Goal: Task Accomplishment & Management: Complete application form

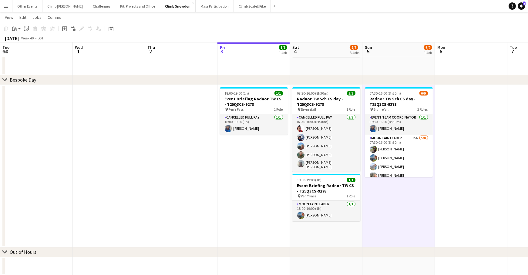
scroll to position [9, 0]
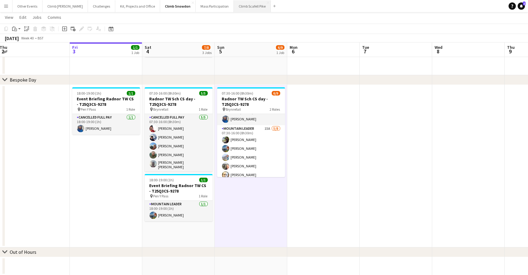
click at [234, 8] on button "Climb Scafell Pike Close" at bounding box center [252, 6] width 37 height 12
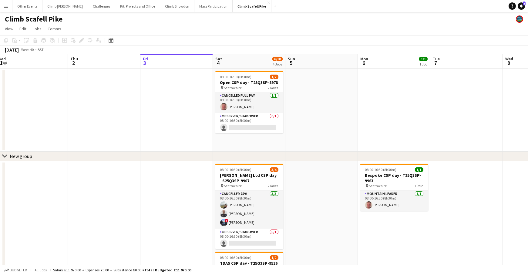
scroll to position [0, 139]
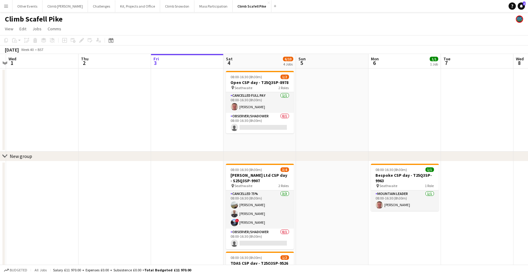
drag, startPoint x: 238, startPoint y: 205, endPoint x: 316, endPoint y: 188, distance: 79.9
click at [316, 188] on app-calendar-viewport "Mon 29 Tue 30 Wed 1 Thu 2 Fri 3 Sat 4 6/10 4 Jobs Sun 5 Mon 6 1/1 1 Job Tue 7 W…" at bounding box center [264, 229] width 528 height 350
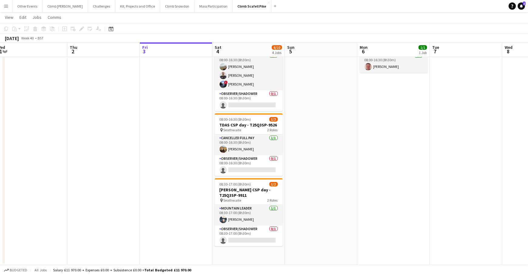
scroll to position [0, 172]
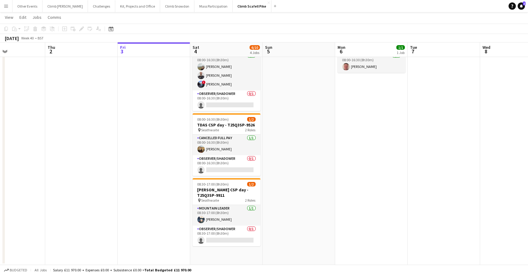
drag, startPoint x: 338, startPoint y: 162, endPoint x: 308, endPoint y: 169, distance: 30.8
click at [308, 169] on app-calendar-viewport "Mon 29 Tue 30 Wed 1 Thu 2 Fri 3 Sat 4 6/10 4 Jobs Sun 5 Mon 6 1/1 1 Job Tue 7 W…" at bounding box center [264, 75] width 528 height 379
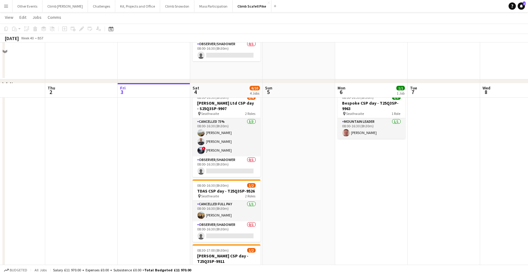
scroll to position [67, 0]
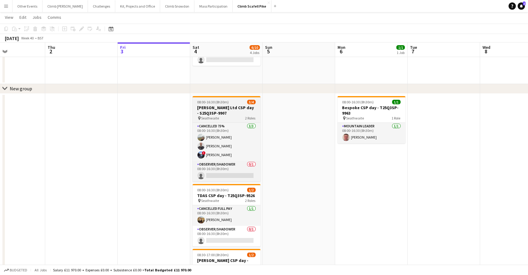
click at [223, 109] on h3 "[PERSON_NAME] Ltd CSP day - S25Q3SP-9907" at bounding box center [227, 110] width 68 height 11
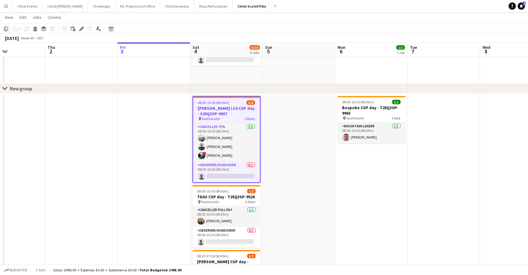
click at [7, 29] on icon "Copy" at bounding box center [6, 28] width 5 height 5
click at [109, 30] on icon "Date picker" at bounding box center [111, 28] width 5 height 5
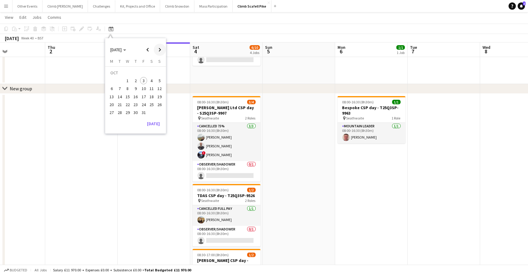
click at [157, 50] on span "Next month" at bounding box center [160, 50] width 12 height 12
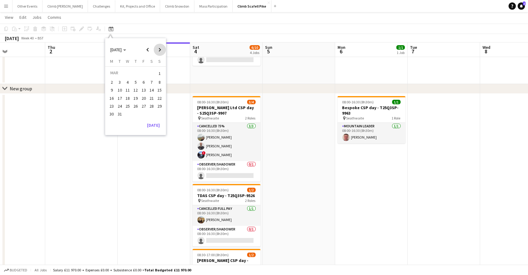
click at [157, 50] on span "Next month" at bounding box center [160, 50] width 12 height 12
click at [153, 96] on span "18" at bounding box center [151, 96] width 7 height 7
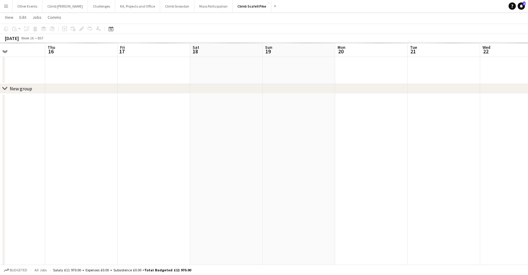
scroll to position [0, 209]
click at [172, 159] on app-date-cell at bounding box center [190, 215] width 73 height 243
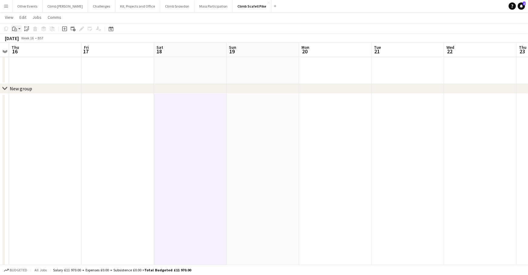
click at [15, 28] on icon "Paste" at bounding box center [14, 28] width 5 height 5
click at [19, 38] on link "Paste Command V" at bounding box center [40, 40] width 48 height 5
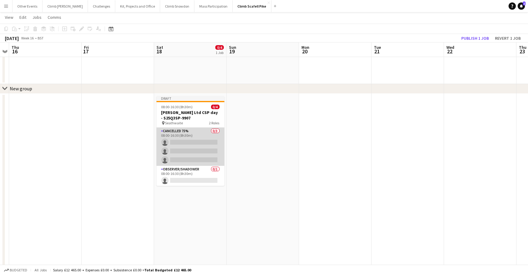
click at [187, 142] on app-card-role "Cancelled 75% 0/3 08:00-16:30 (8h30m) single-neutral-actions single-neutral-act…" at bounding box center [191, 147] width 68 height 38
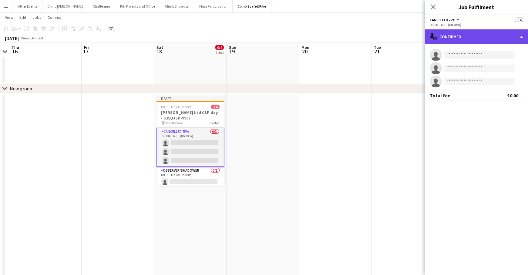
click at [464, 35] on div "single-neutral-actions-check-2 Confirmed" at bounding box center [476, 36] width 103 height 15
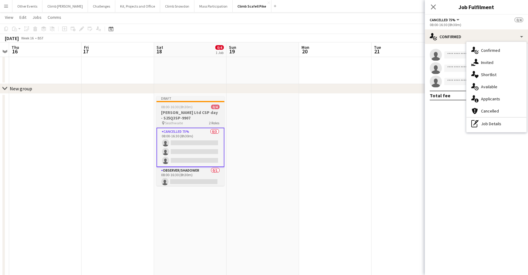
click at [200, 105] on div "08:00-16:30 (8h30m) 0/4" at bounding box center [191, 107] width 68 height 5
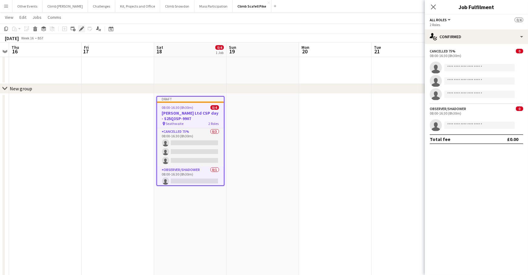
click at [83, 27] on div "Edit" at bounding box center [81, 28] width 7 height 7
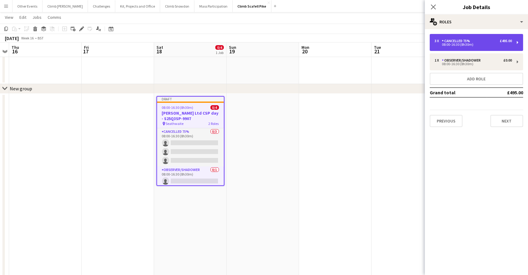
click at [482, 41] on div "3 x Cancelled 75% £495.00" at bounding box center [473, 41] width 77 height 4
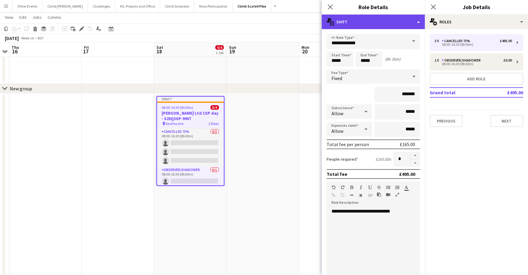
click at [410, 19] on div "multiple-actions-text Shift" at bounding box center [373, 22] width 103 height 15
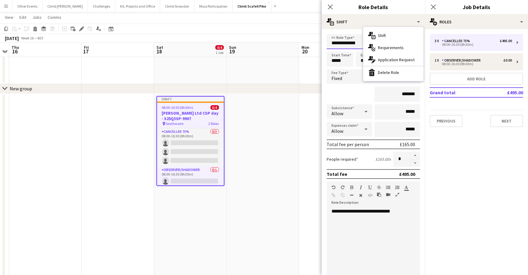
click at [355, 43] on input "**********" at bounding box center [373, 41] width 93 height 15
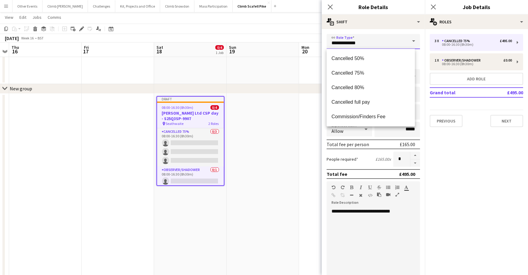
click at [391, 46] on input "**********" at bounding box center [373, 41] width 93 height 15
drag, startPoint x: 382, startPoint y: 46, endPoint x: 312, endPoint y: 39, distance: 70.1
click at [314, 42] on body "Menu Boards Boards Boards All jobs Status Workforce Workforce My Workforce Recr…" at bounding box center [264, 139] width 528 height 413
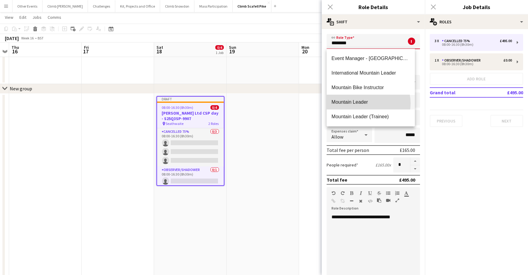
click at [365, 103] on span "Mountain Leader" at bounding box center [371, 102] width 79 height 6
type input "**********"
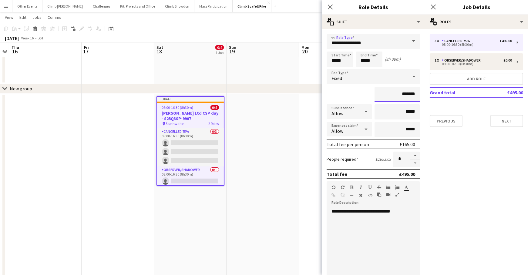
click at [404, 94] on input "*******" at bounding box center [398, 94] width 46 height 15
type input "*******"
click at [391, 246] on div "**********" at bounding box center [371, 245] width 88 height 73
click at [412, 162] on button "button" at bounding box center [416, 164] width 10 height 8
type input "*"
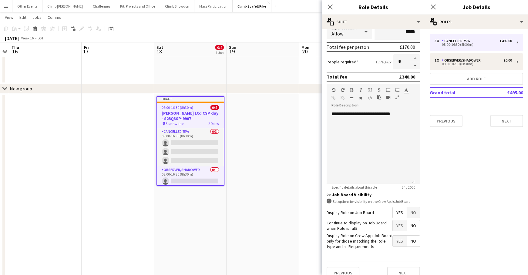
scroll to position [104, 0]
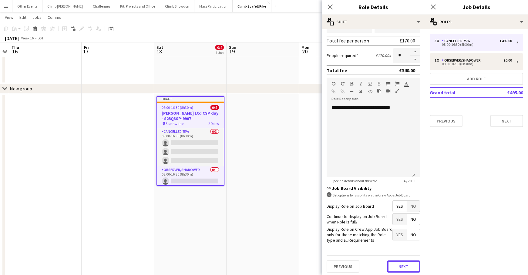
drag, startPoint x: 405, startPoint y: 263, endPoint x: 402, endPoint y: 224, distance: 38.7
click at [405, 263] on button "Next" at bounding box center [404, 267] width 33 height 12
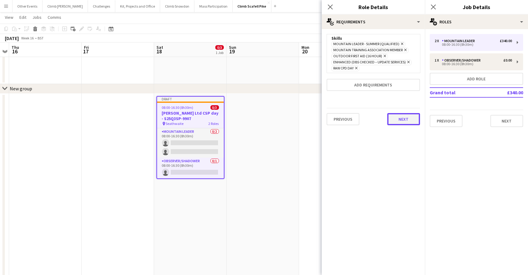
click at [402, 126] on div "Previous Next" at bounding box center [373, 119] width 93 height 22
click at [402, 119] on button "Next" at bounding box center [404, 119] width 33 height 12
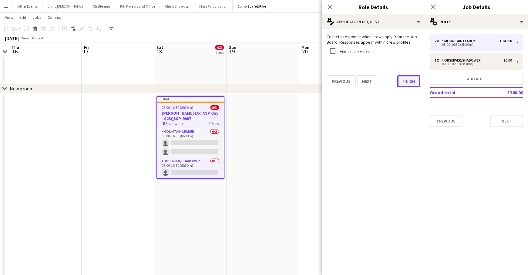
click at [410, 77] on button "Finish" at bounding box center [409, 81] width 23 height 12
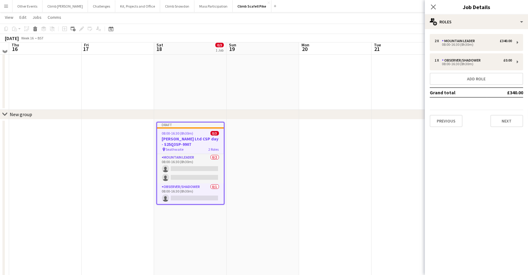
scroll to position [42, 0]
click at [505, 122] on button "Next" at bounding box center [507, 121] width 33 height 12
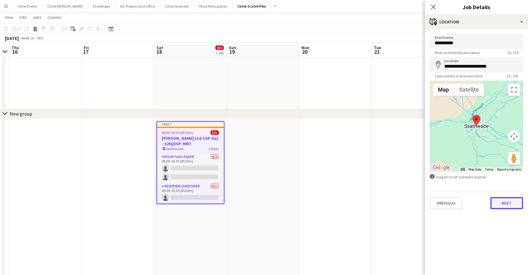
click at [509, 203] on button "Next" at bounding box center [507, 203] width 33 height 12
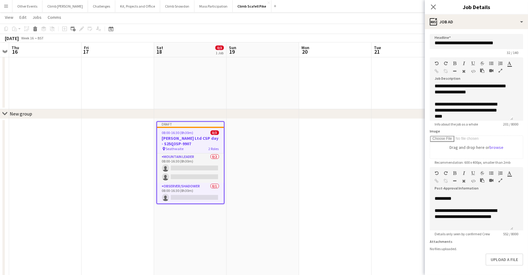
scroll to position [19, 0]
click at [498, 265] on button "Upload a file" at bounding box center [505, 260] width 38 height 12
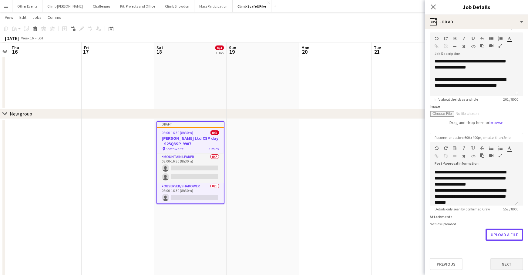
scroll to position [29, 0]
click at [498, 266] on button "Next" at bounding box center [507, 264] width 33 height 12
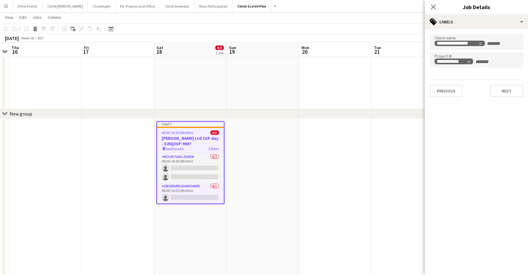
scroll to position [0, 0]
click at [469, 60] on icon "Remove tag" at bounding box center [469, 62] width 4 height 4
click at [455, 61] on input "Type to search project ID labels..." at bounding box center [477, 61] width 84 height 5
paste input "**********"
type input "**********"
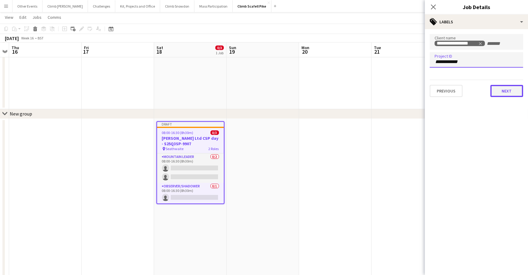
click at [514, 90] on button "Next" at bounding box center [507, 91] width 33 height 12
type input "*******"
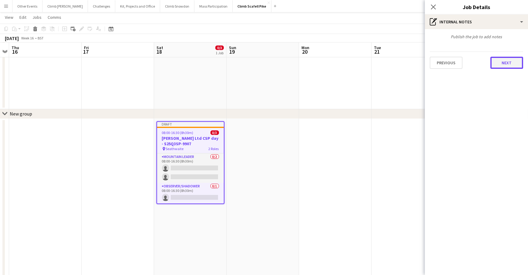
click at [510, 64] on button "Next" at bounding box center [507, 63] width 33 height 12
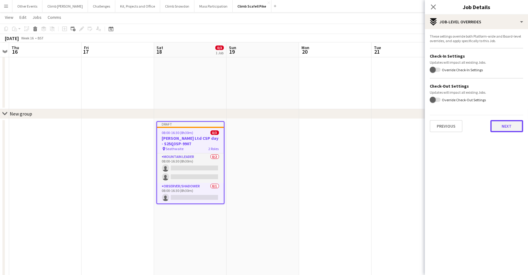
click at [502, 125] on button "Next" at bounding box center [507, 126] width 33 height 12
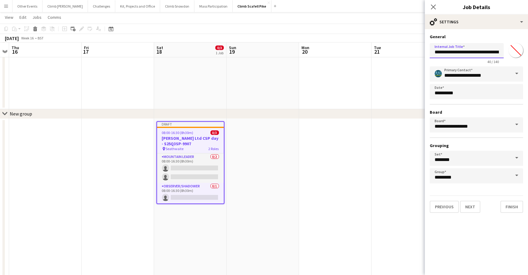
scroll to position [0, 22]
drag, startPoint x: 493, startPoint y: 53, endPoint x: 522, endPoint y: 66, distance: 31.9
click at [519, 52] on div "**********" at bounding box center [476, 52] width 93 height 23
paste input "text"
type input "**********"
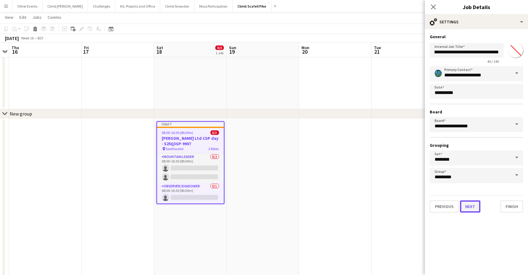
scroll to position [0, 0]
click at [470, 208] on button "Next" at bounding box center [470, 207] width 20 height 12
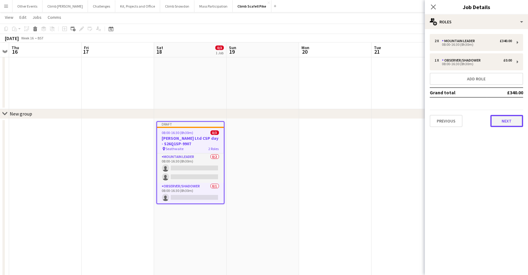
click at [508, 121] on button "Next" at bounding box center [507, 121] width 33 height 12
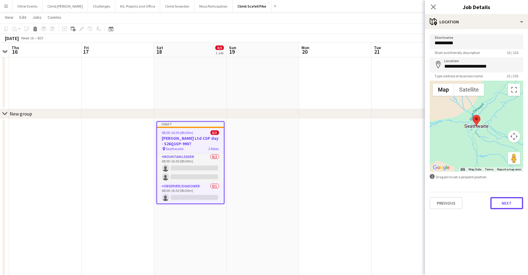
click at [504, 203] on button "Next" at bounding box center [507, 203] width 33 height 12
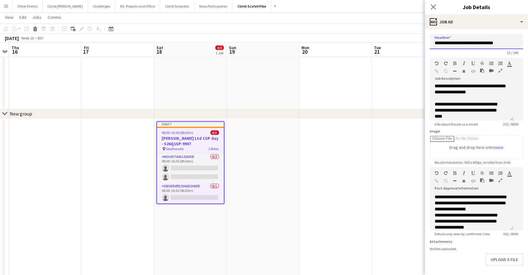
drag, startPoint x: 477, startPoint y: 44, endPoint x: 515, endPoint y: 44, distance: 38.9
click at [515, 44] on form "**********" at bounding box center [476, 164] width 103 height 261
paste input "text"
type input "**********"
click at [389, 231] on app-date-cell at bounding box center [408, 240] width 73 height 243
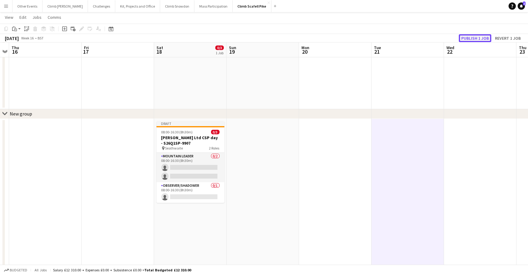
click at [473, 37] on button "Publish 1 job" at bounding box center [475, 38] width 32 height 8
